Goal: Communication & Community: Answer question/provide support

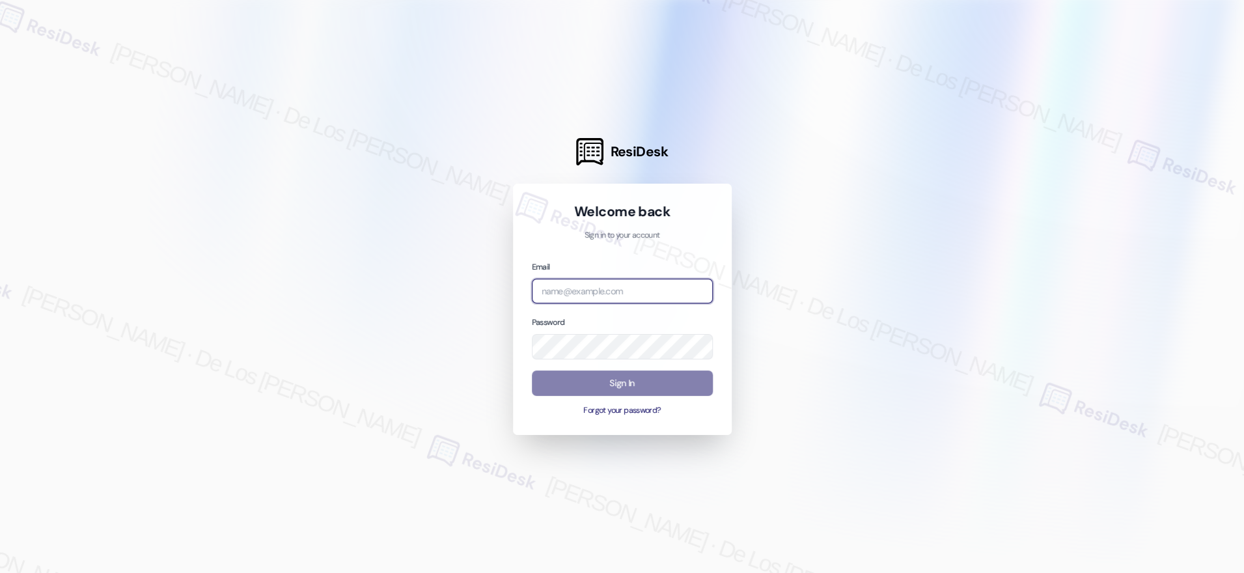
click at [634, 291] on input "email" at bounding box center [622, 291] width 181 height 25
type input "k"
drag, startPoint x: 1115, startPoint y: 145, endPoint x: 778, endPoint y: 278, distance: 361.8
click at [1114, 146] on div at bounding box center [622, 286] width 1244 height 573
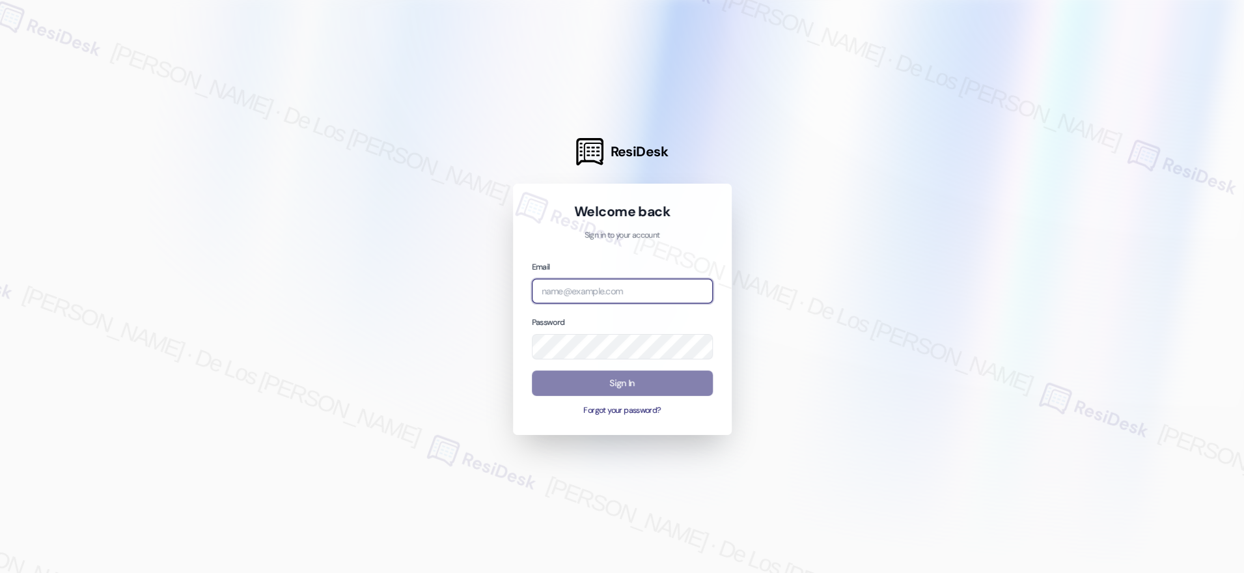
click at [665, 294] on input "email" at bounding box center [622, 291] width 181 height 25
paste input "automated-surveys-kcb_aperto-resen.six@kcb_[DOMAIN_NAME]"
type input "automated-surveys-kcb_aperto-resen.six@kcb_[DOMAIN_NAME]"
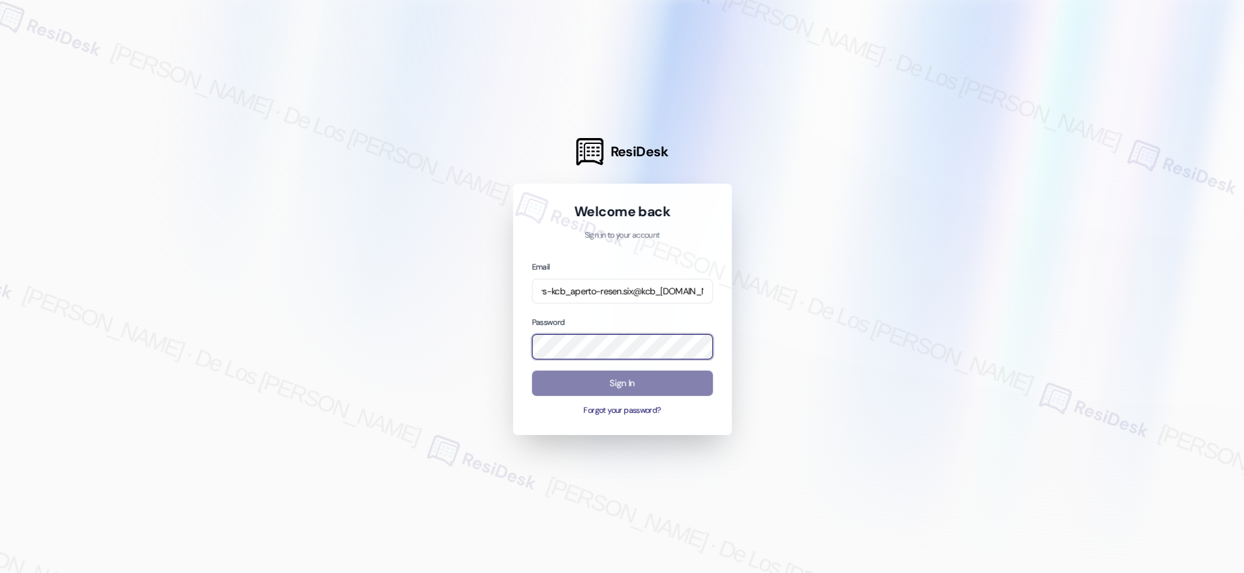
scroll to position [0, 0]
